Goal: Navigation & Orientation: Go to known website

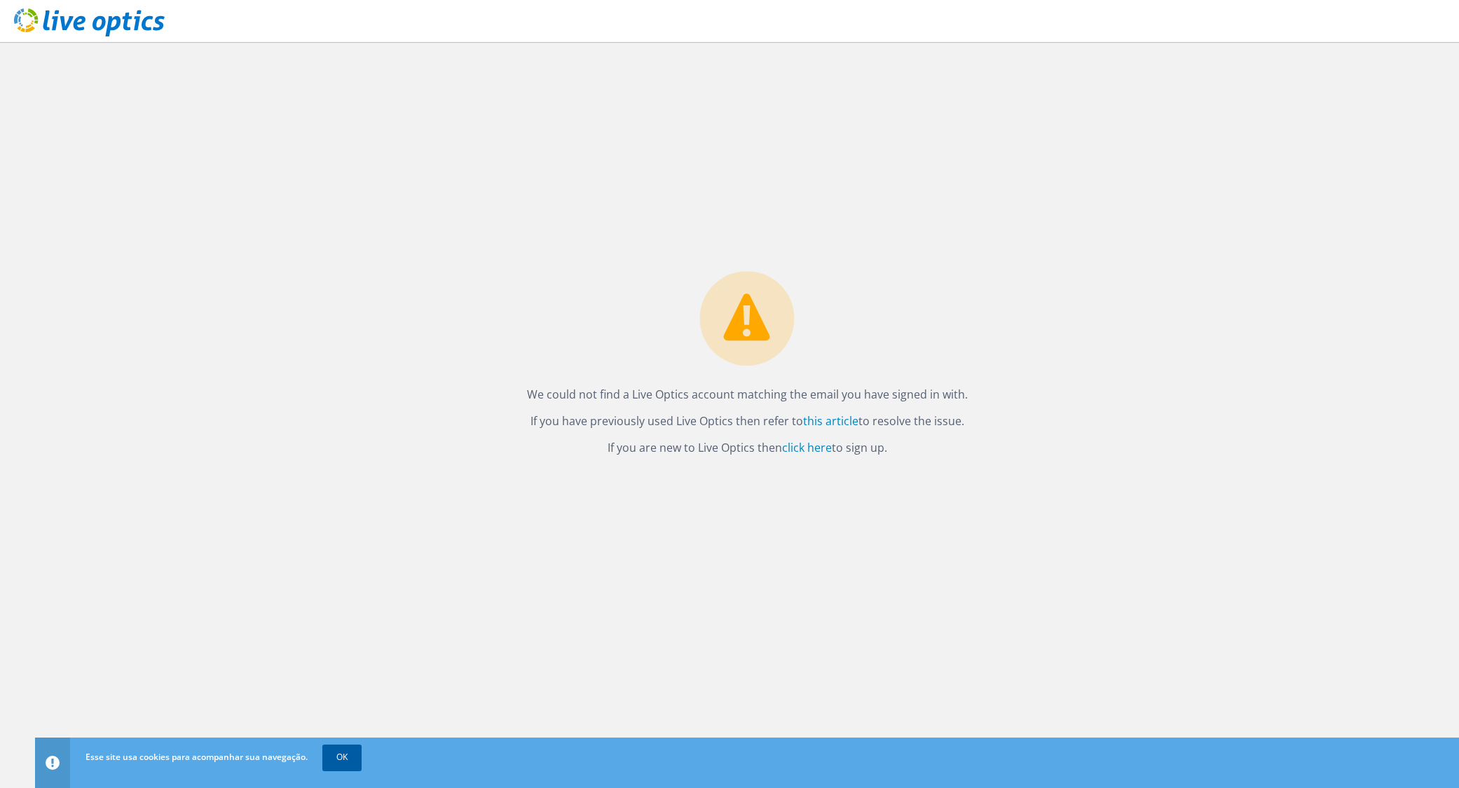
click at [337, 753] on link "OK" at bounding box center [341, 757] width 39 height 25
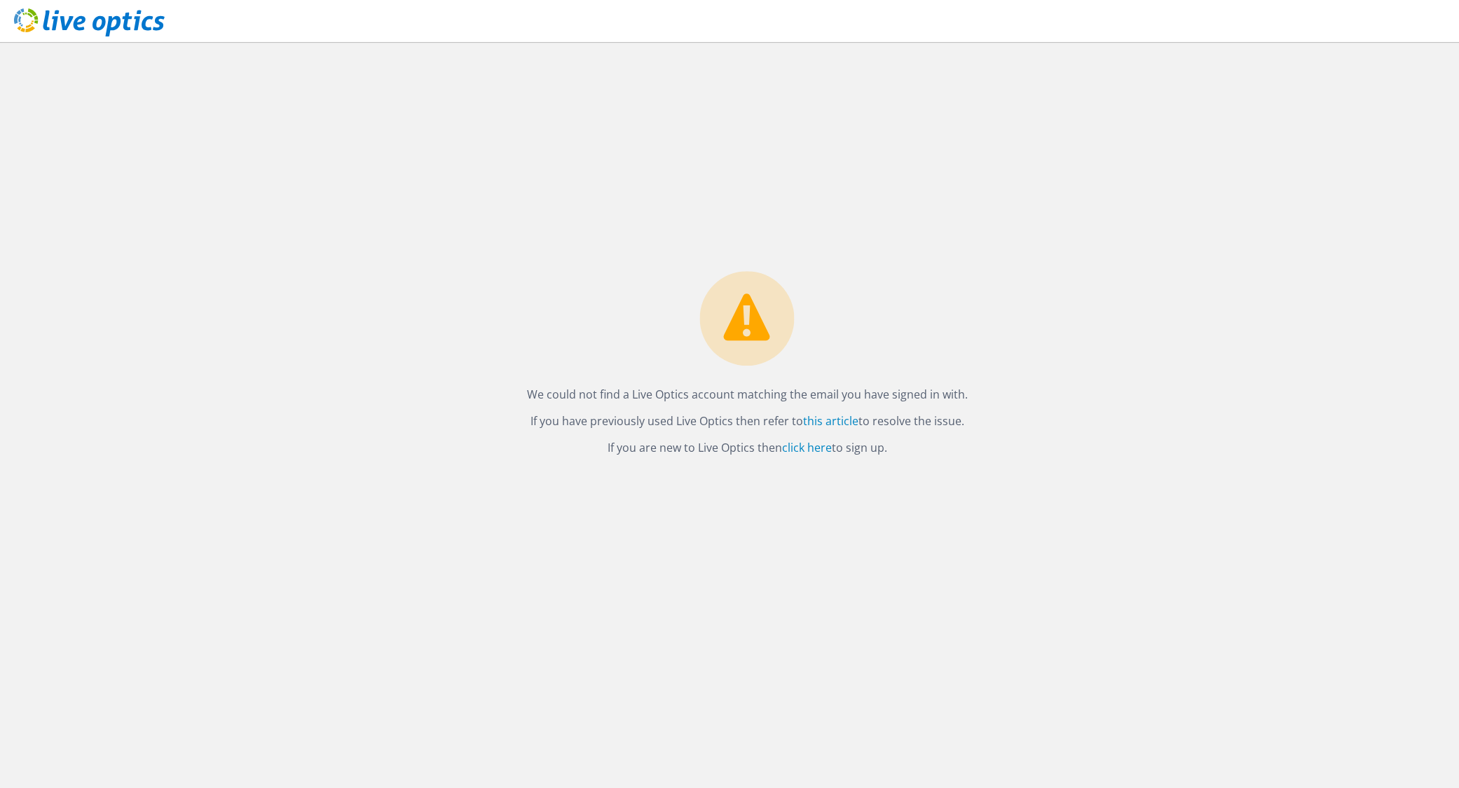
click at [120, 25] on icon at bounding box center [89, 22] width 151 height 29
click at [823, 444] on link "click here" at bounding box center [807, 447] width 50 height 15
click at [133, 19] on icon at bounding box center [89, 22] width 151 height 29
